Goal: Find specific page/section: Find specific page/section

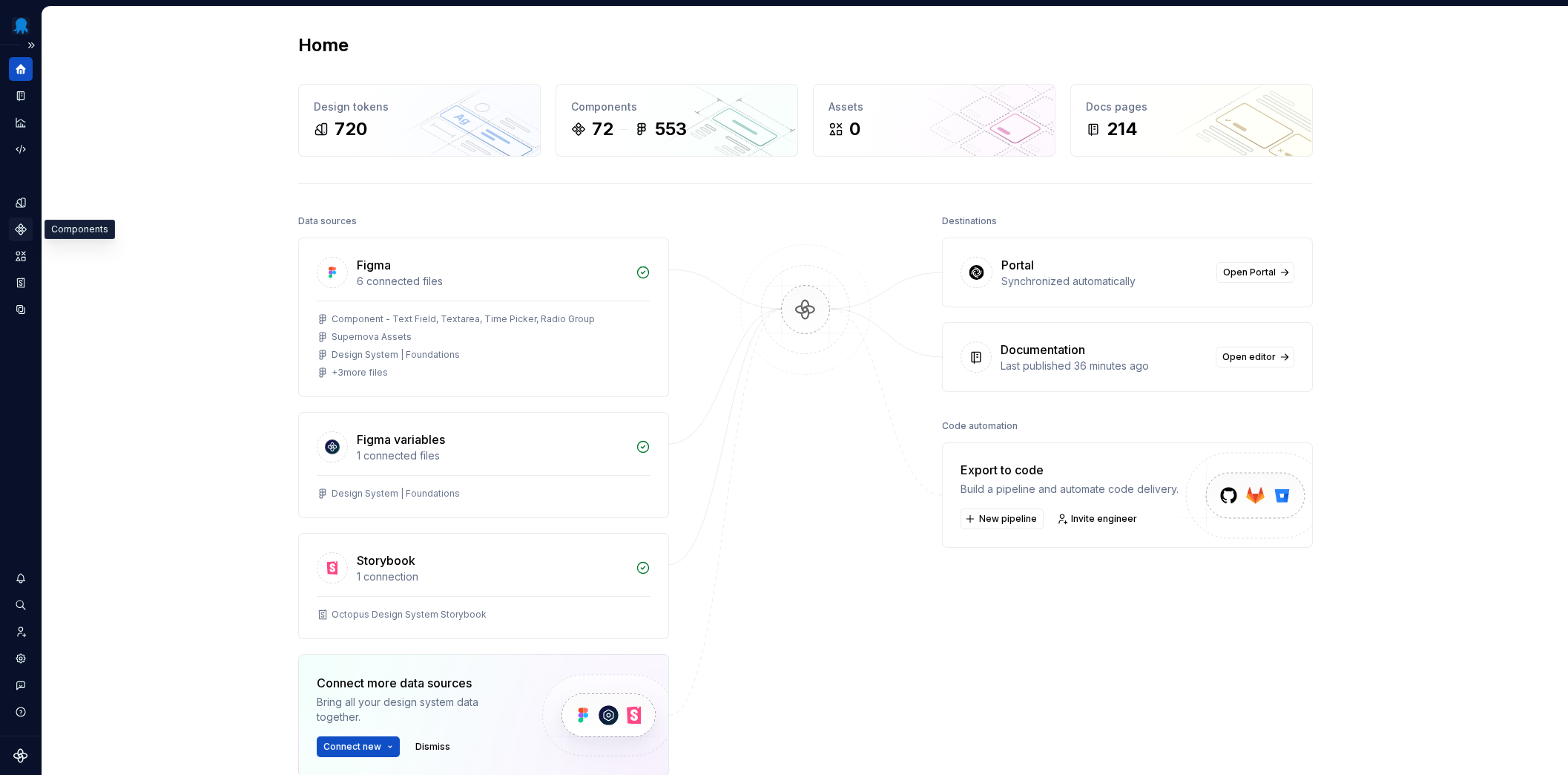
click at [14, 226] on icon "Components" at bounding box center [21, 229] width 14 height 14
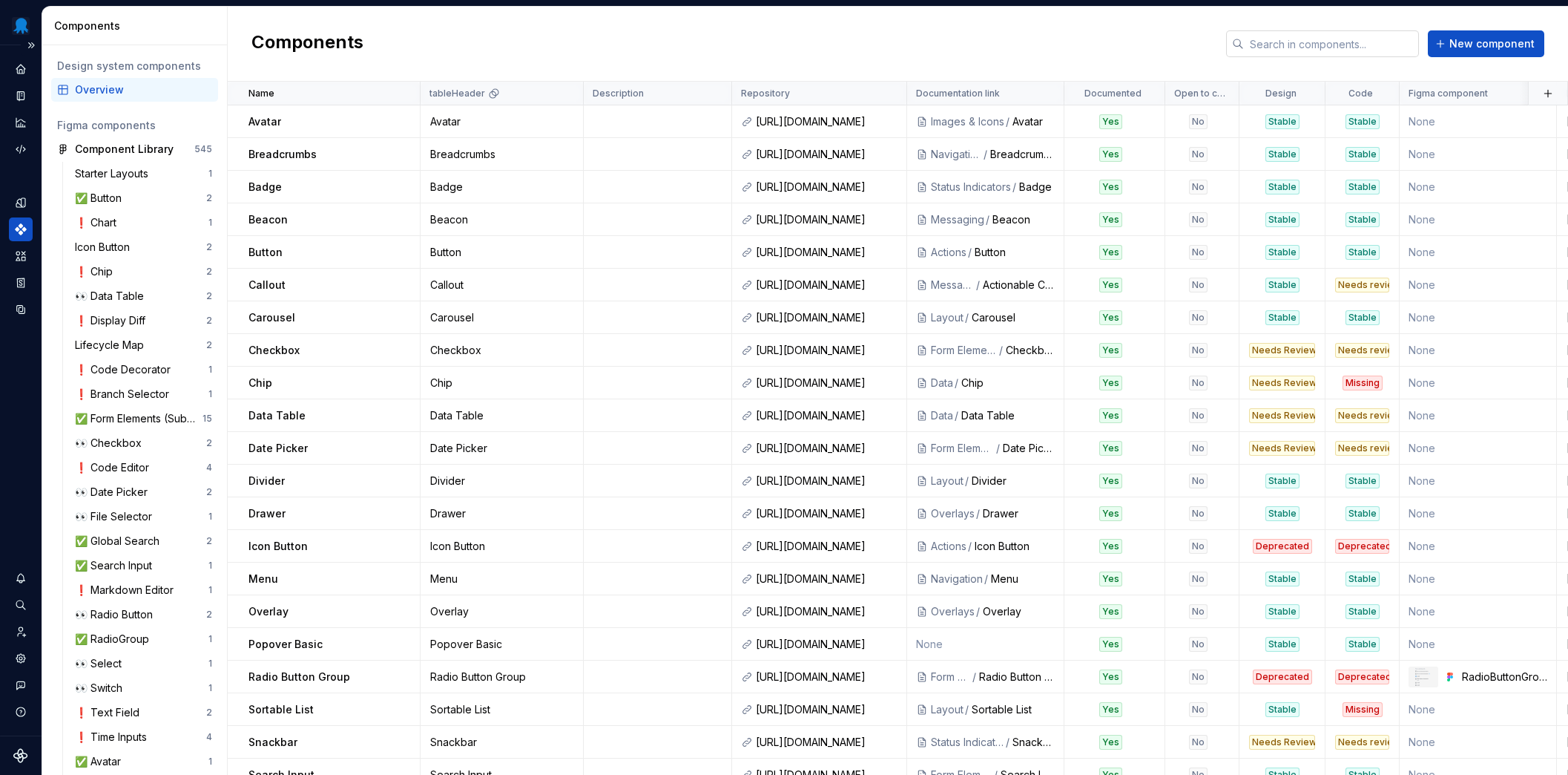
click at [1338, 42] on input "text" at bounding box center [1331, 44] width 175 height 27
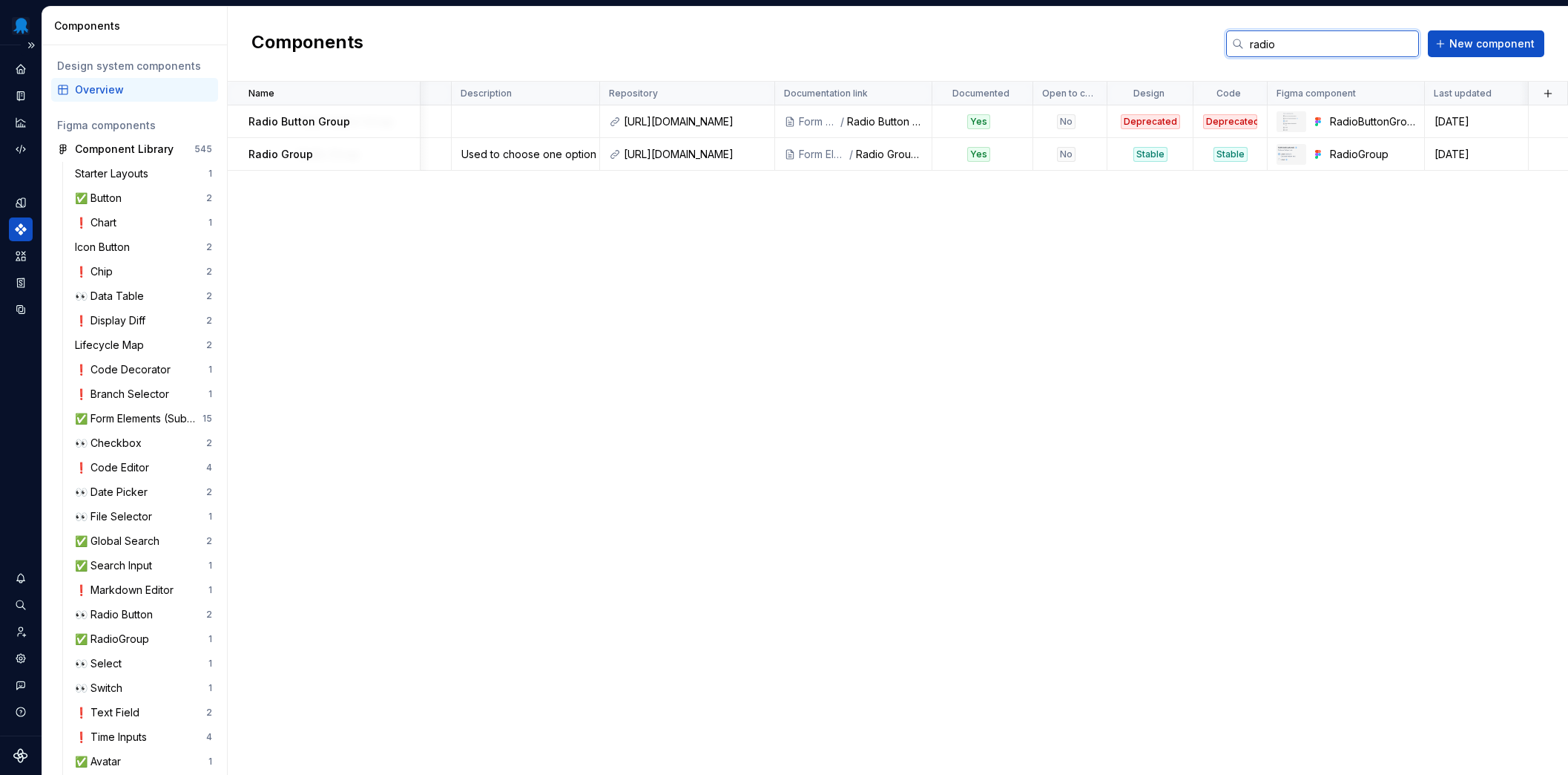
scroll to position [0, 132]
type input "radio"
click at [1117, 445] on div "Name tableHeader Description Repository Documentation link Documented Open to c…" at bounding box center [897, 428] width 1340 height 693
